Goal: Task Accomplishment & Management: Complete application form

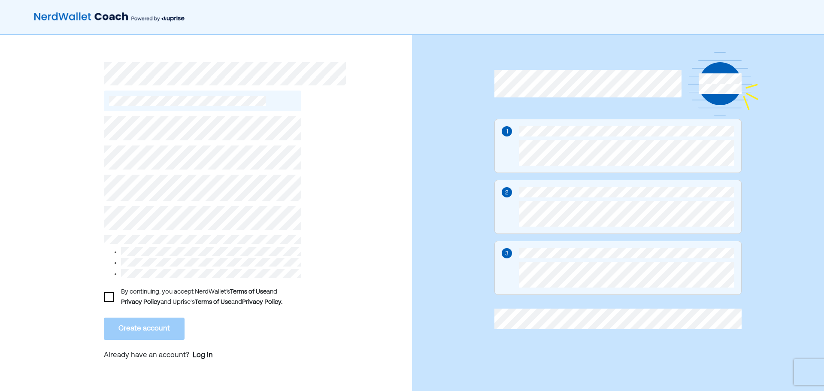
click at [112, 298] on div at bounding box center [109, 297] width 10 height 10
click at [156, 324] on button "Create account" at bounding box center [144, 329] width 81 height 22
click at [158, 327] on button "Create account" at bounding box center [144, 329] width 81 height 22
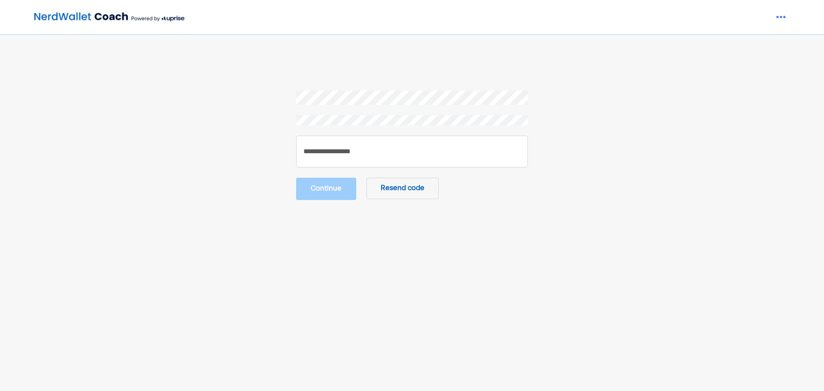
click at [405, 184] on button "Resend code" at bounding box center [403, 188] width 72 height 21
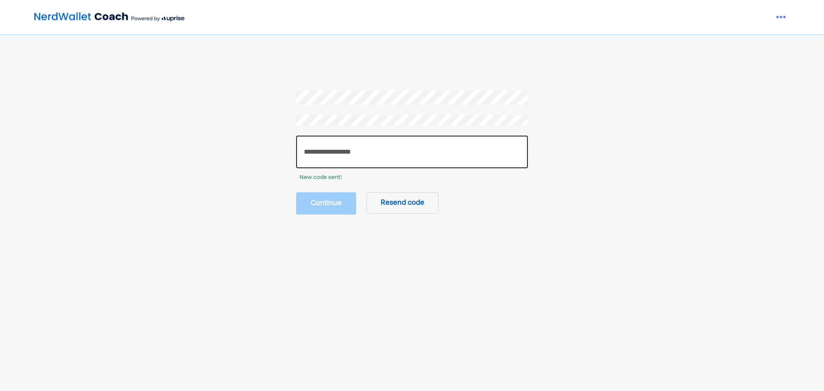
click at [349, 148] on input "number" at bounding box center [412, 152] width 232 height 33
paste input "******"
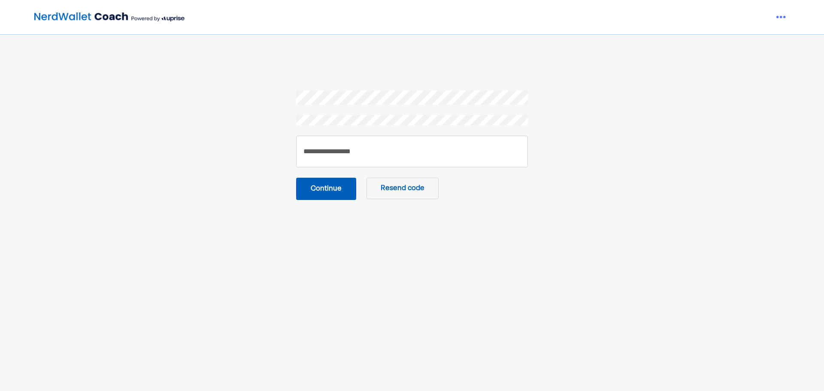
click at [340, 201] on main "****** Continue Resend code" at bounding box center [412, 266] width 577 height 350
click at [328, 185] on button "Continue" at bounding box center [326, 189] width 60 height 22
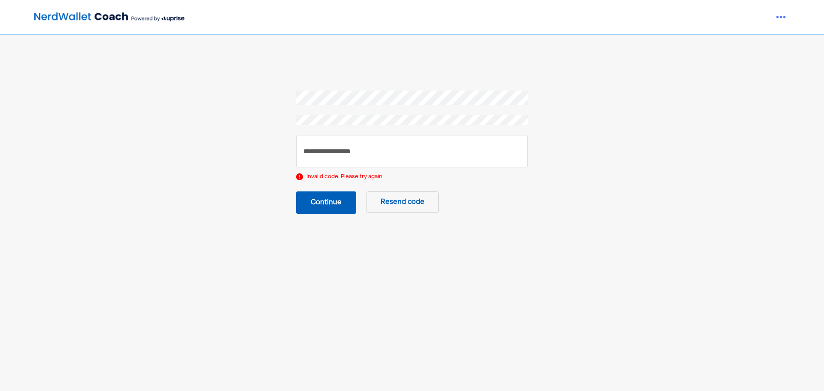
click at [324, 206] on button "Continue" at bounding box center [326, 202] width 60 height 22
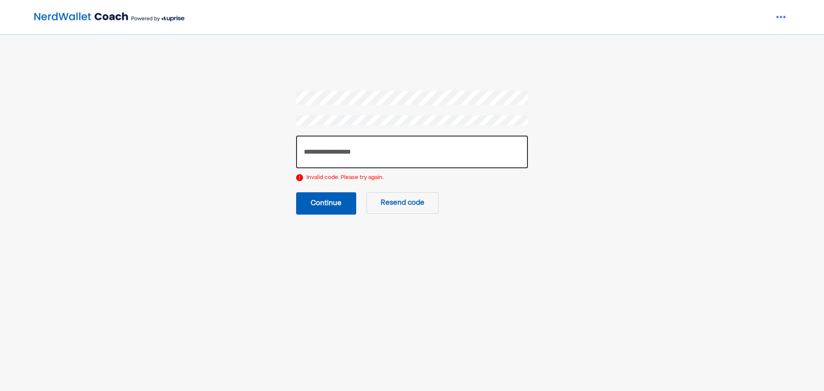
click at [348, 149] on input "******" at bounding box center [412, 152] width 232 height 33
type input "*"
type input "******"
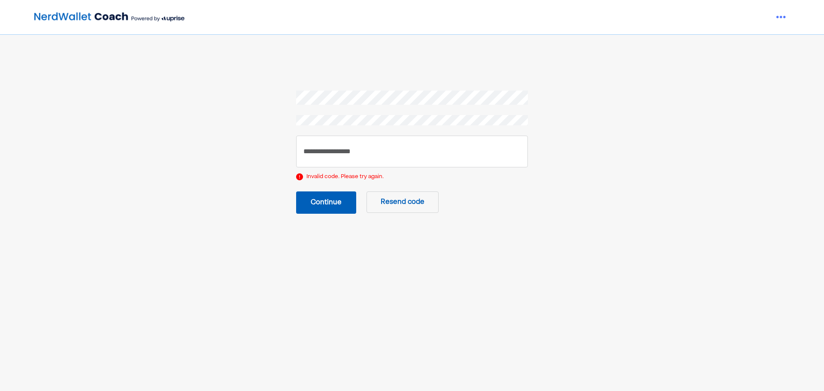
click at [332, 201] on button "Continue" at bounding box center [326, 202] width 60 height 22
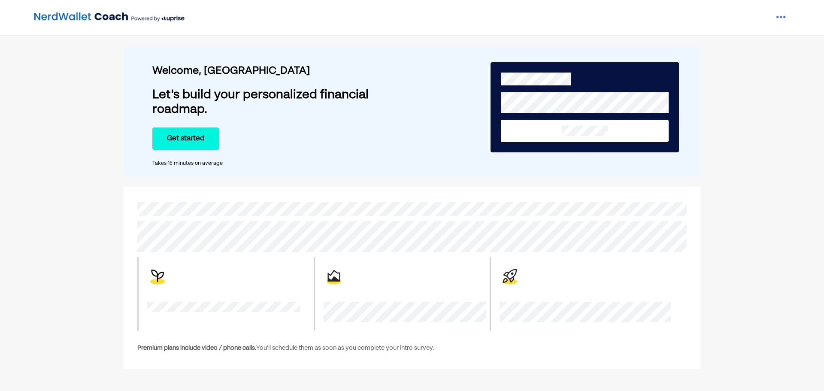
click at [196, 143] on button "Get started" at bounding box center [185, 138] width 67 height 22
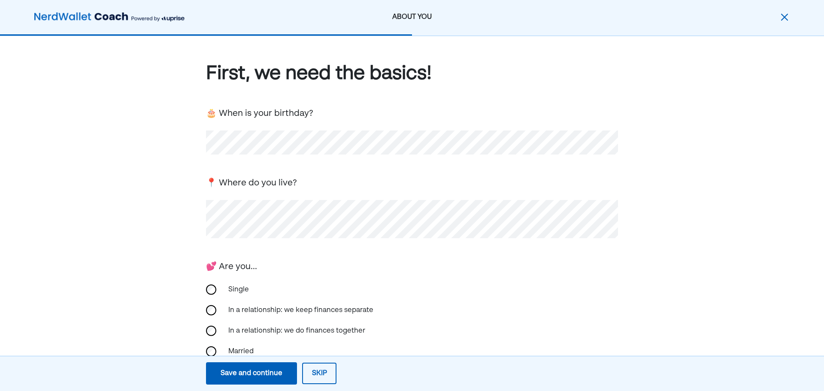
click at [238, 370] on div "Save and continue" at bounding box center [252, 373] width 62 height 10
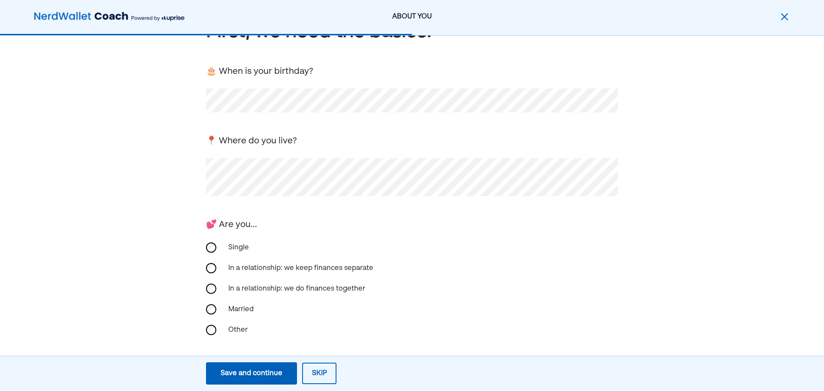
scroll to position [82, 0]
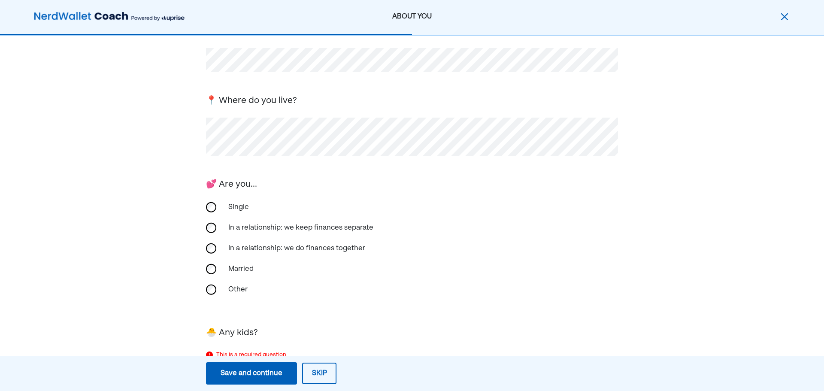
drag, startPoint x: 53, startPoint y: 164, endPoint x: 50, endPoint y: 161, distance: 4.6
click at [52, 164] on div "First, we need the basics! 🎂 When is your birthday? 📍 Where do you live? 💕 Are …" at bounding box center [412, 208] width 824 height 508
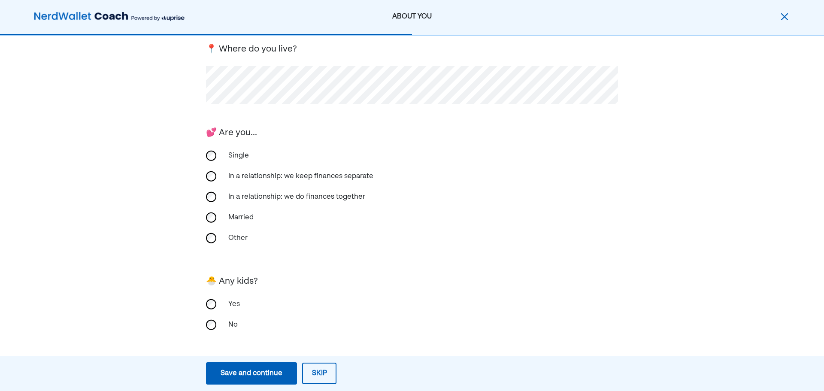
scroll to position [134, 0]
click at [251, 371] on div "Save and continue" at bounding box center [252, 373] width 62 height 10
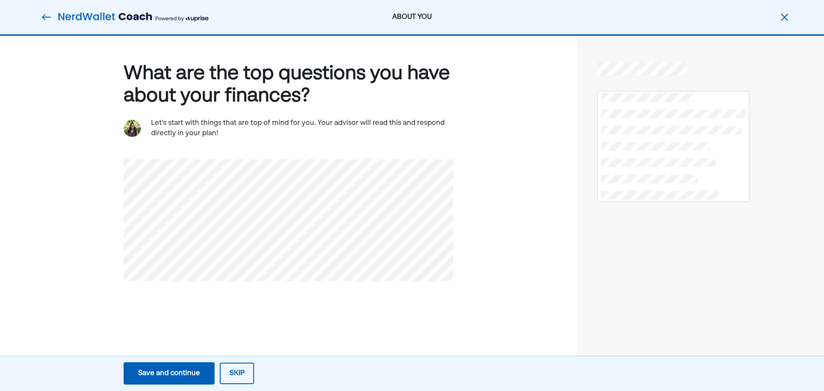
click at [195, 367] on button "Save and continue Save Save and continue" at bounding box center [169, 373] width 91 height 22
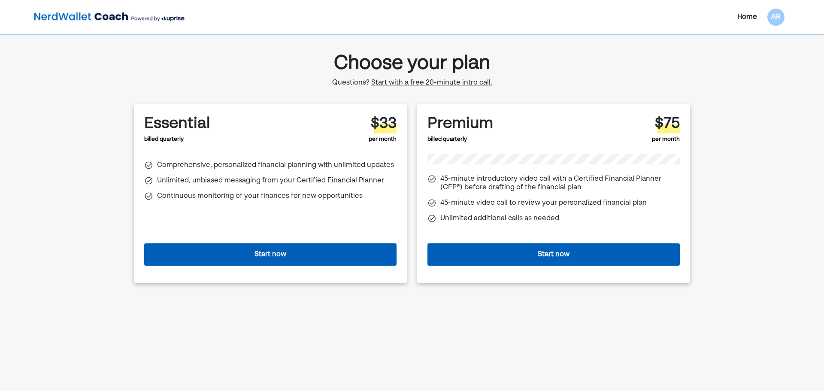
click at [283, 256] on button "Start now" at bounding box center [270, 254] width 252 height 22
